Goal: Navigation & Orientation: Understand site structure

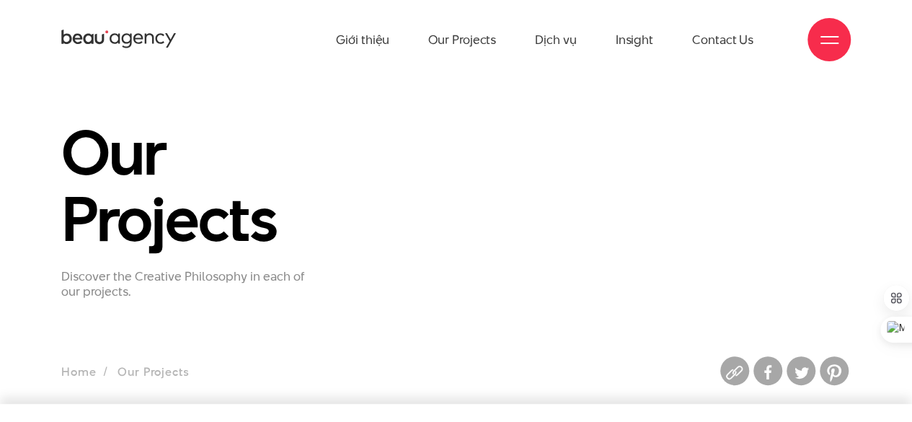
click at [133, 32] on icon at bounding box center [118, 39] width 115 height 22
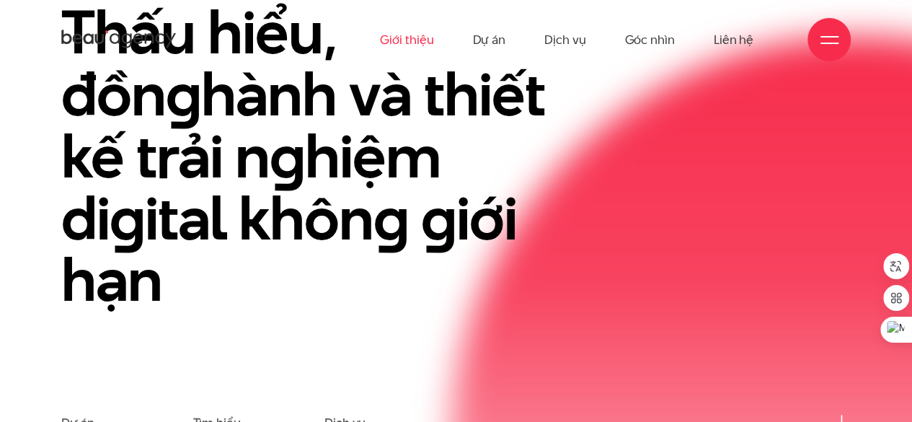
click at [414, 39] on link "Giới thiệu" at bounding box center [406, 39] width 53 height 79
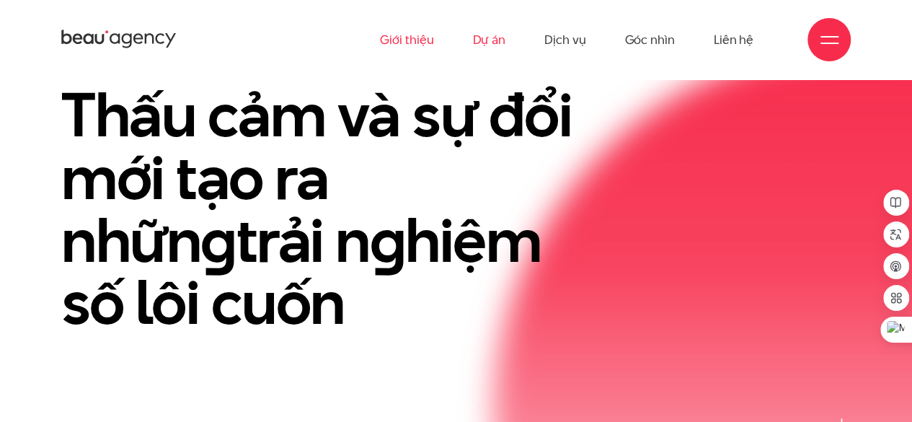
click at [478, 45] on link "Dự án" at bounding box center [488, 39] width 33 height 79
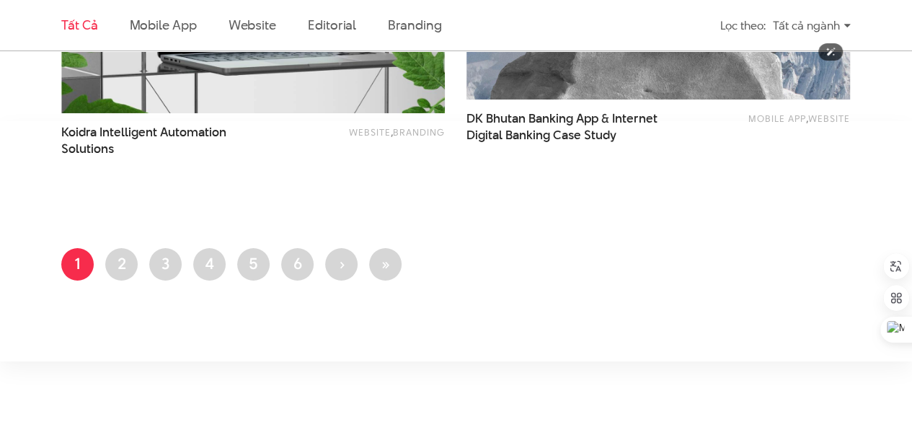
scroll to position [2354, 0]
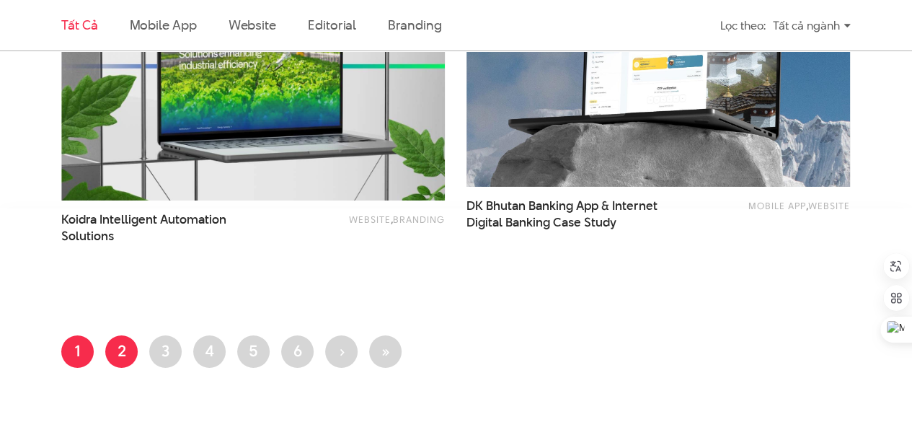
click at [124, 355] on link "Trang 2" at bounding box center [121, 351] width 32 height 32
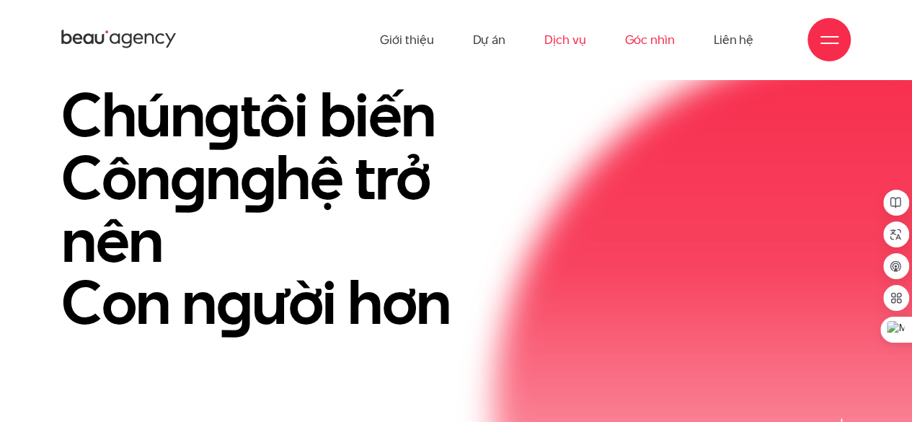
click at [636, 40] on link "Góc nhìn" at bounding box center [649, 39] width 50 height 79
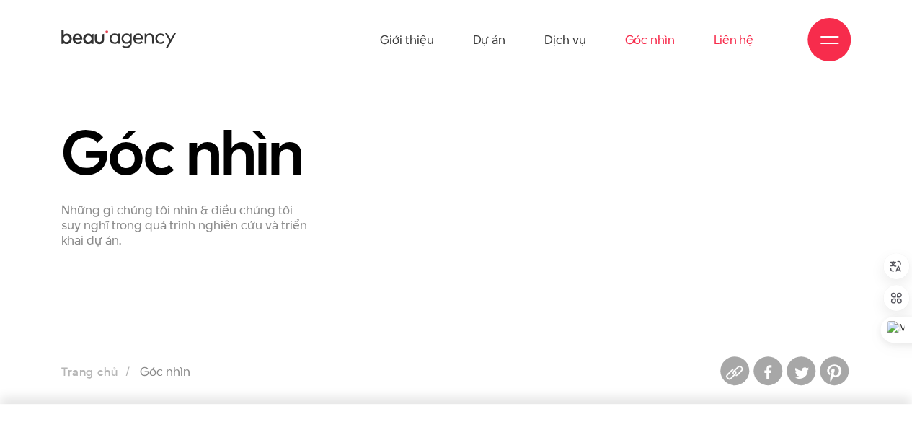
click at [727, 35] on link "Liên hệ" at bounding box center [734, 39] width 40 height 79
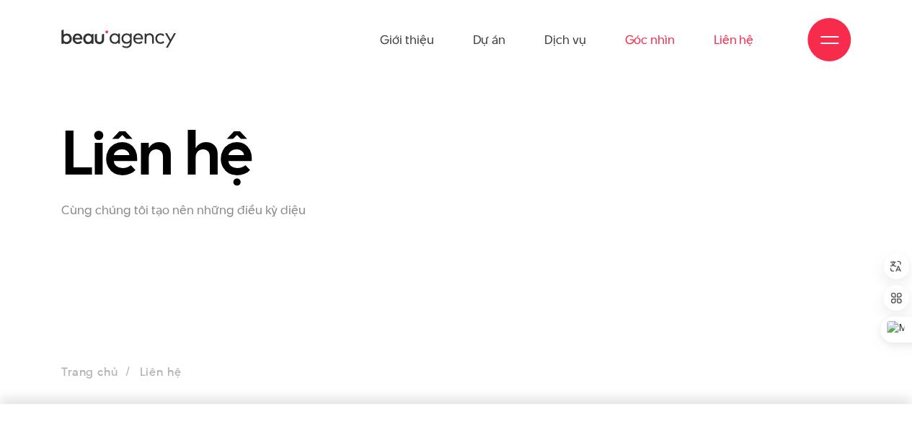
click at [642, 36] on link "Góc nhìn" at bounding box center [649, 39] width 50 height 79
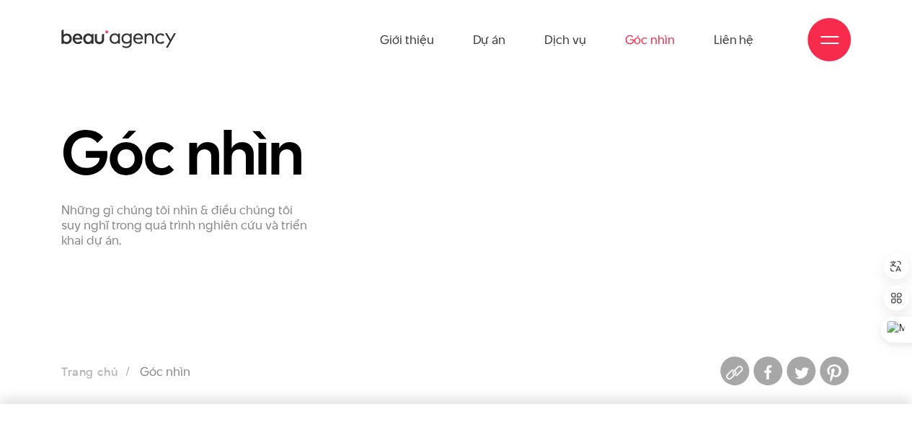
click at [654, 43] on link "Góc nhìn" at bounding box center [649, 39] width 50 height 79
